Goal: Subscribe to service/newsletter

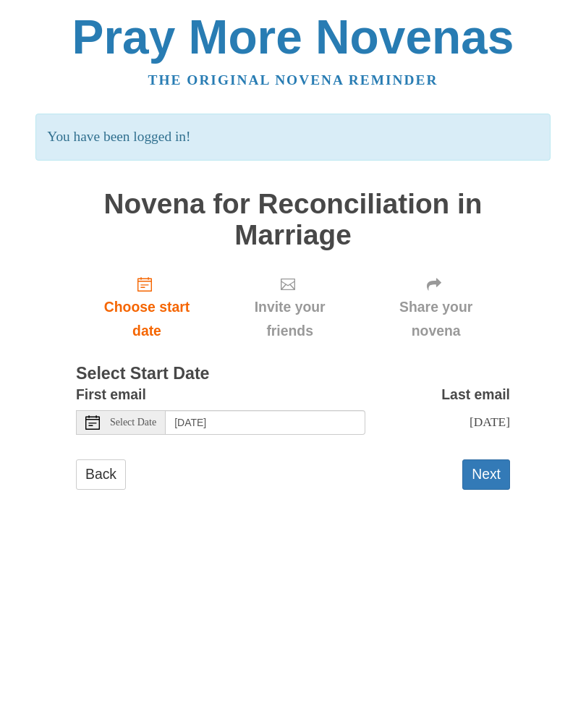
click at [490, 471] on button "Next" at bounding box center [487, 475] width 48 height 30
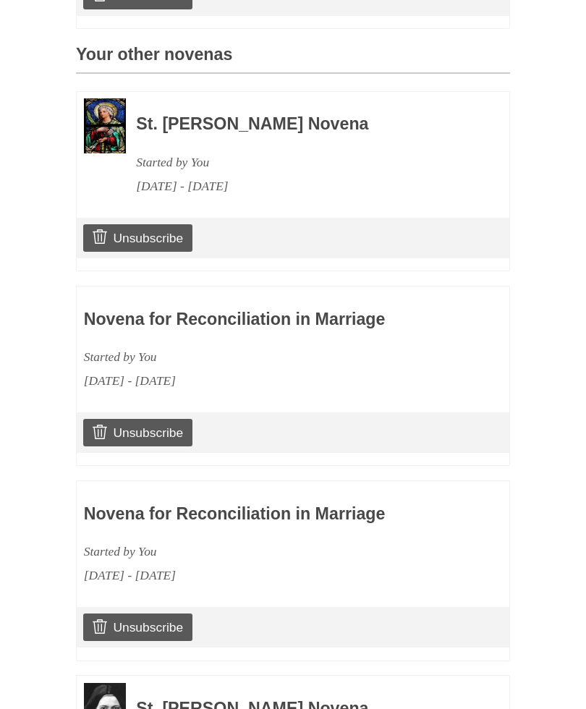
scroll to position [632, 0]
click at [153, 620] on link "Unsubscribe" at bounding box center [137, 628] width 109 height 28
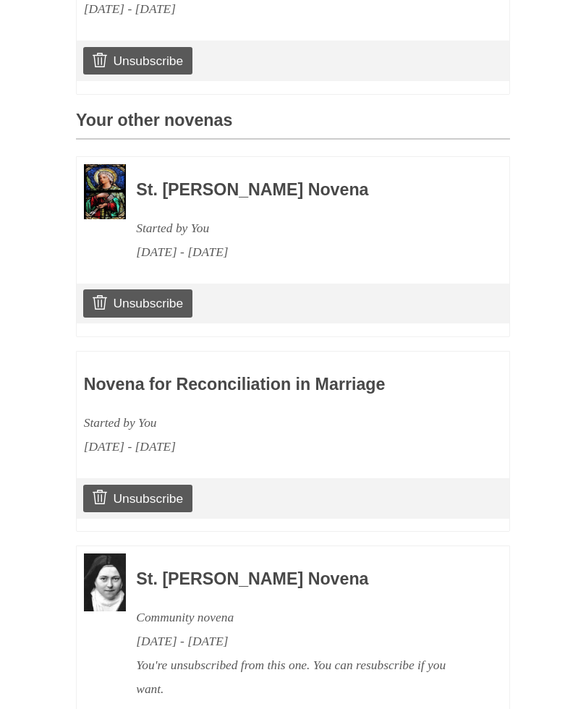
scroll to position [736, 0]
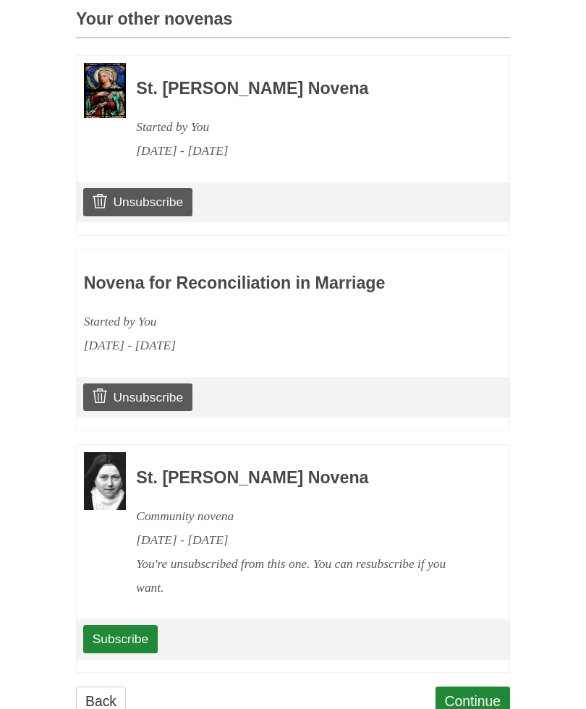
click at [475, 687] on link "Continue" at bounding box center [473, 702] width 75 height 30
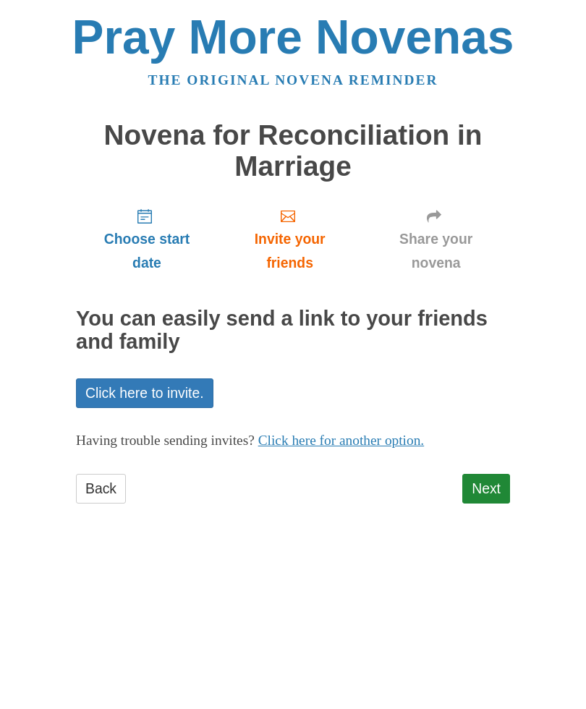
click at [486, 475] on link "Next" at bounding box center [487, 489] width 48 height 30
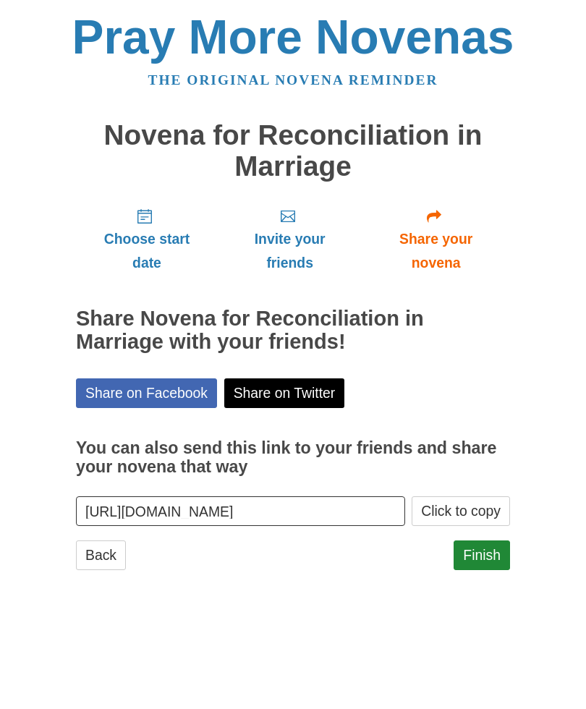
click at [500, 546] on link "Finish" at bounding box center [482, 556] width 56 height 30
